Goal: Information Seeking & Learning: Understand process/instructions

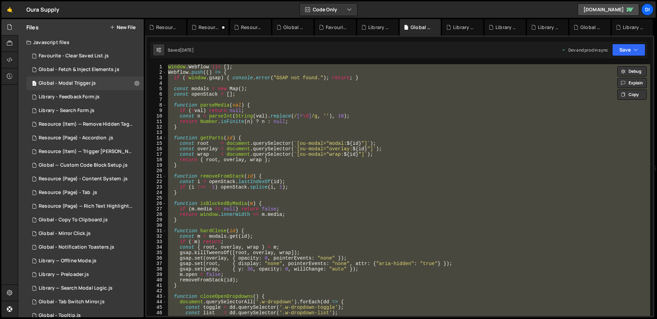
scroll to position [190, 0]
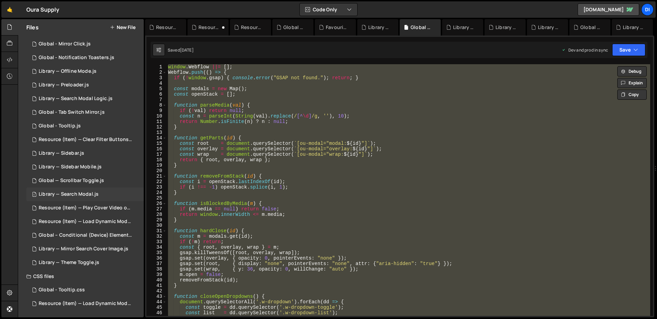
click at [97, 196] on div "1 Library — Search Modal.js 0" at bounding box center [84, 195] width 117 height 14
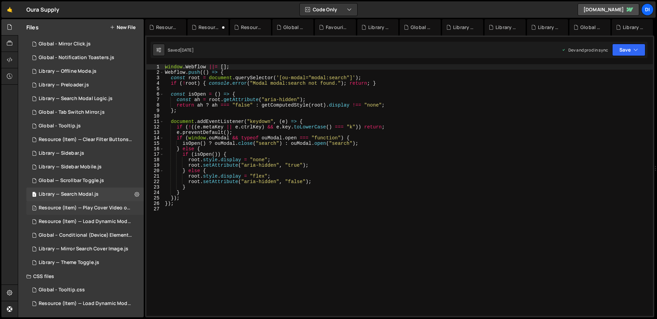
scroll to position [93, 0]
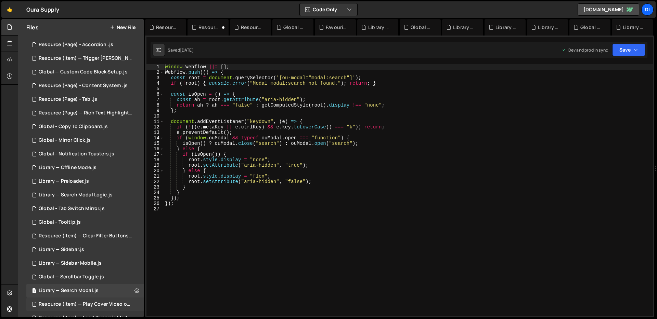
click at [101, 209] on div "Global - Tab Switch Mirror.js" at bounding box center [72, 209] width 66 height 6
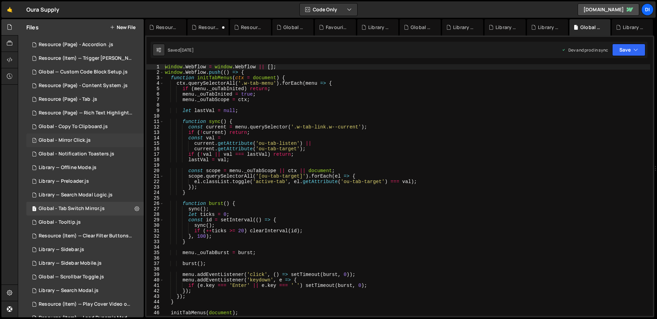
scroll to position [0, 0]
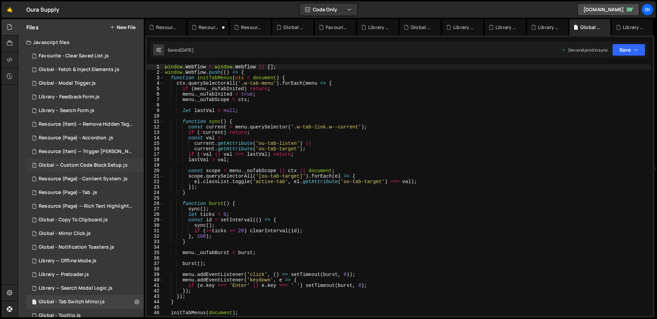
click at [97, 165] on div "Global — Custom Code Block Setup.js" at bounding box center [83, 165] width 89 height 6
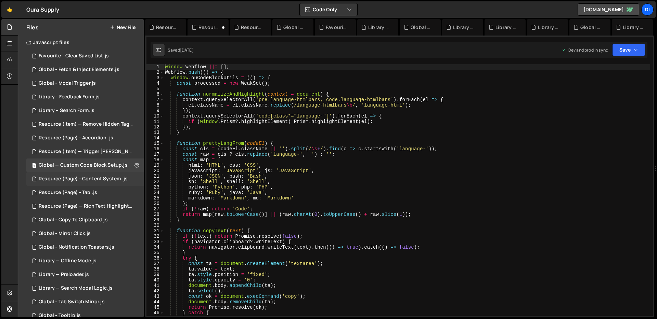
click at [96, 184] on div "1 Resource (Page) - Content System .js 0" at bounding box center [84, 179] width 117 height 14
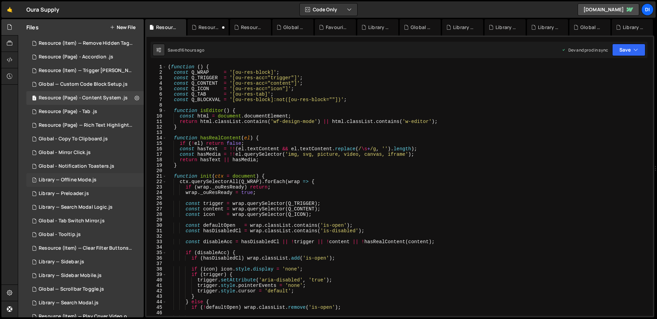
scroll to position [190, 0]
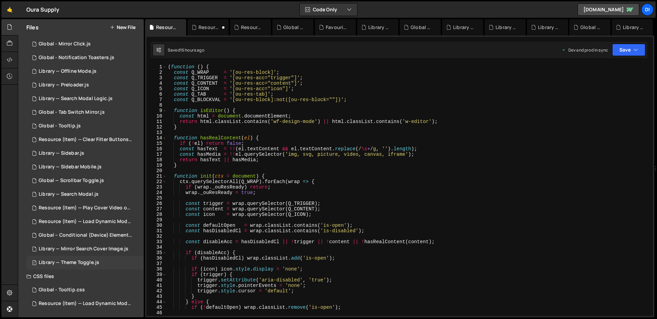
click at [94, 267] on div "1 Library — Theme Toggle.js 0" at bounding box center [84, 263] width 117 height 14
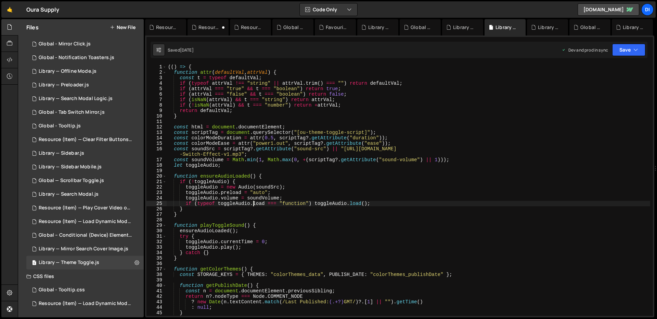
click at [254, 203] on div "(( ) => { function attr ( defaultVal , attrVal ) { const t = typeof defaultVal …" at bounding box center [408, 195] width 483 height 263
type textarea "})();"
